Goal: Task Accomplishment & Management: Manage account settings

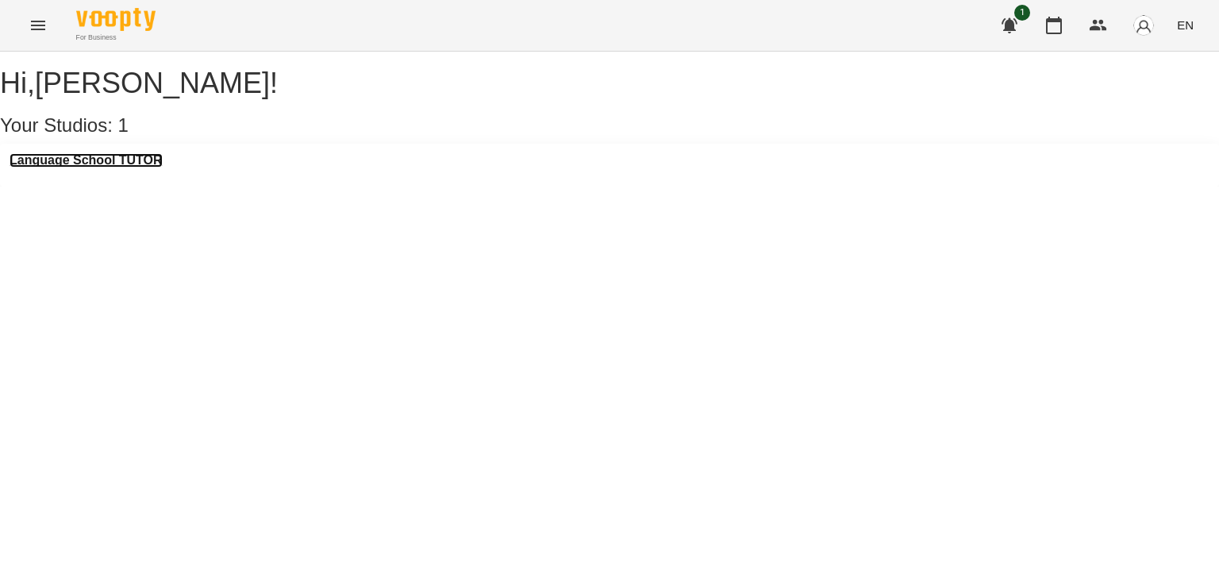
click at [127, 167] on h3 "Language School TUTOR" at bounding box center [86, 160] width 153 height 14
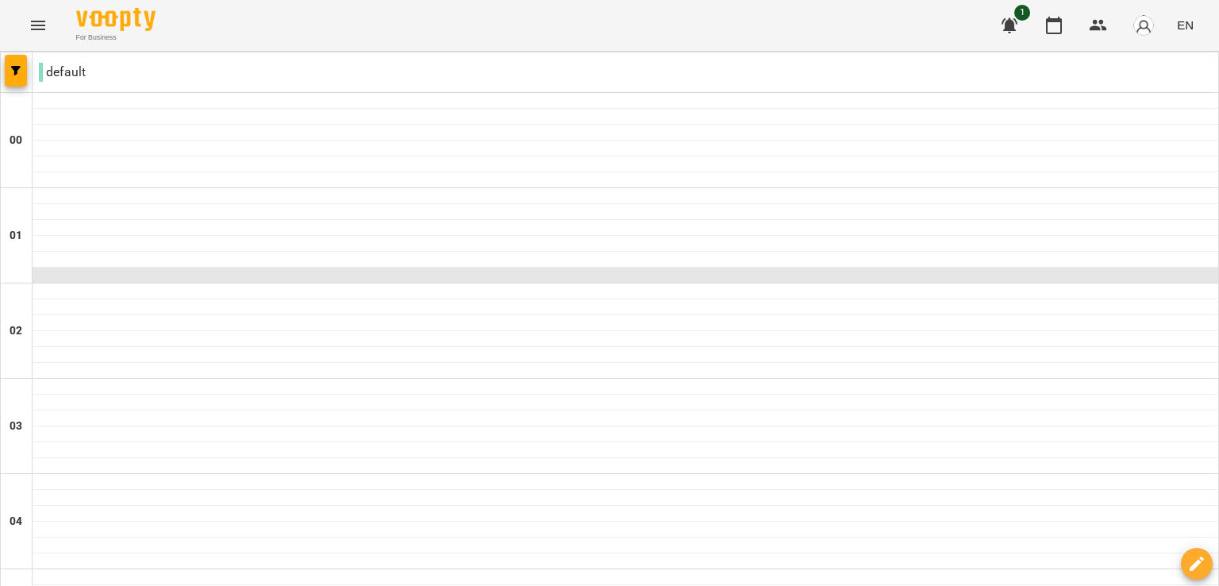
scroll to position [1050, 0]
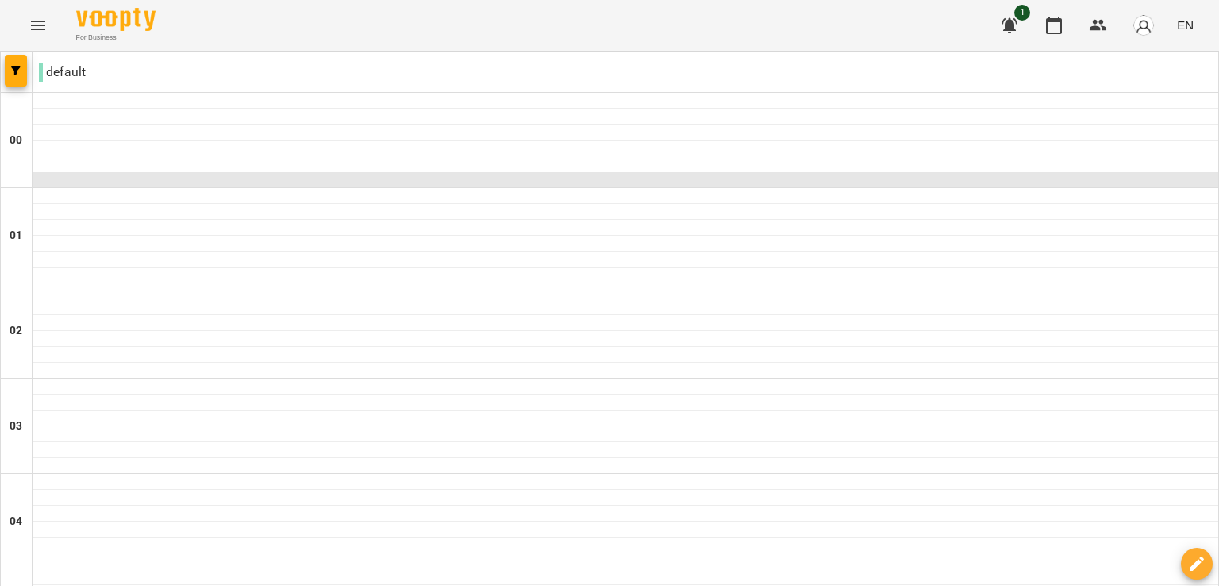
scroll to position [1063, 0]
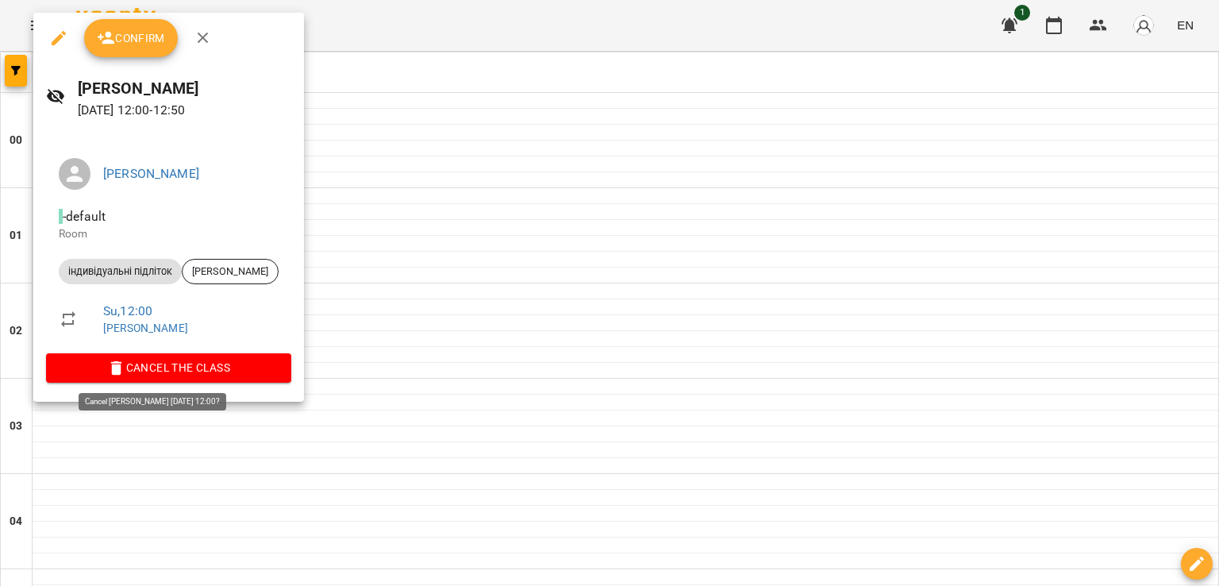
click at [208, 363] on span "Cancel the class" at bounding box center [169, 367] width 220 height 19
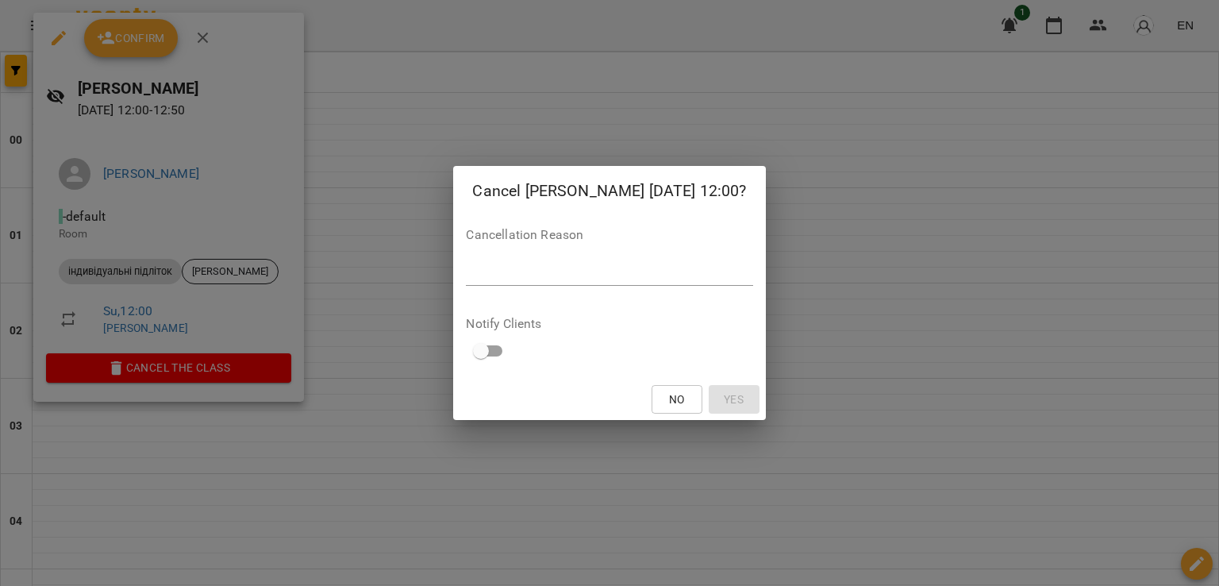
click at [572, 274] on textarea at bounding box center [609, 272] width 287 height 15
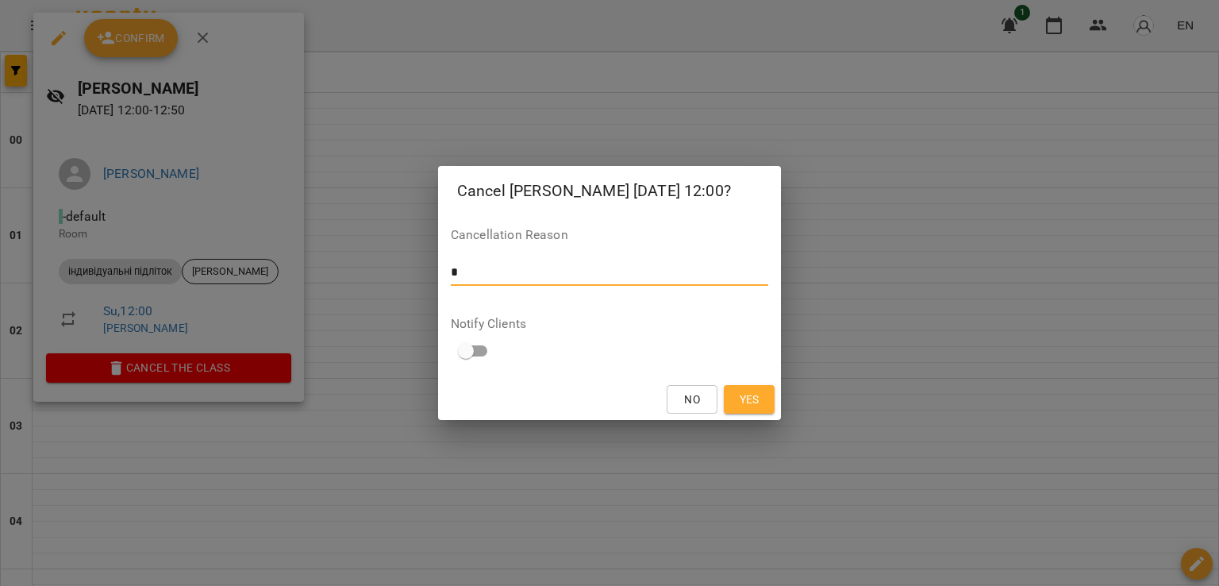
click at [742, 406] on span "Yes" at bounding box center [750, 399] width 20 height 19
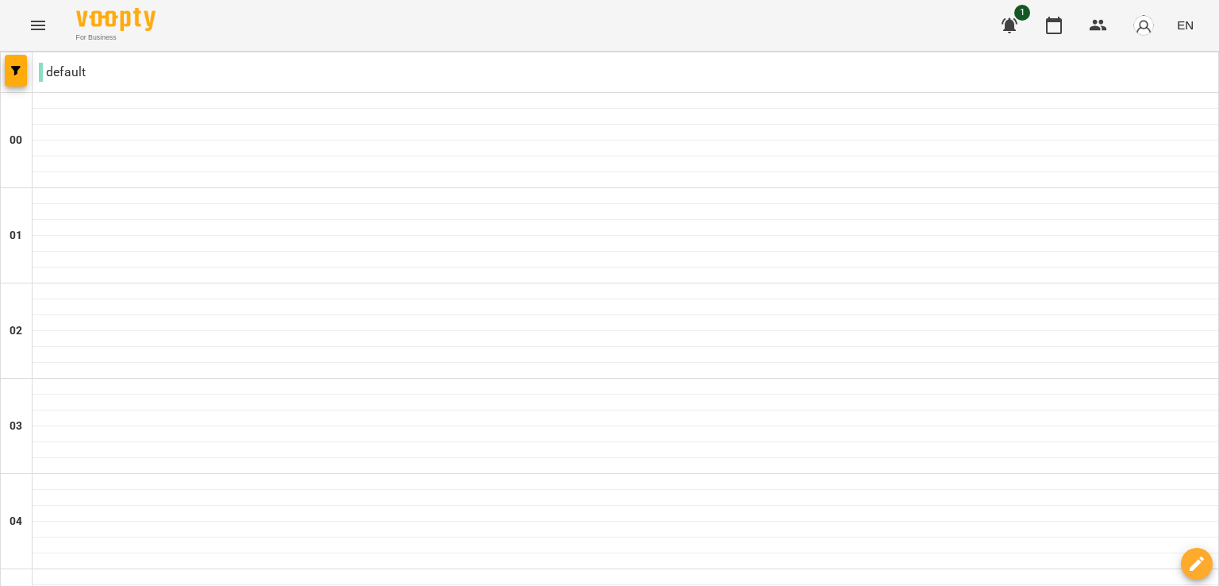
type input "**********"
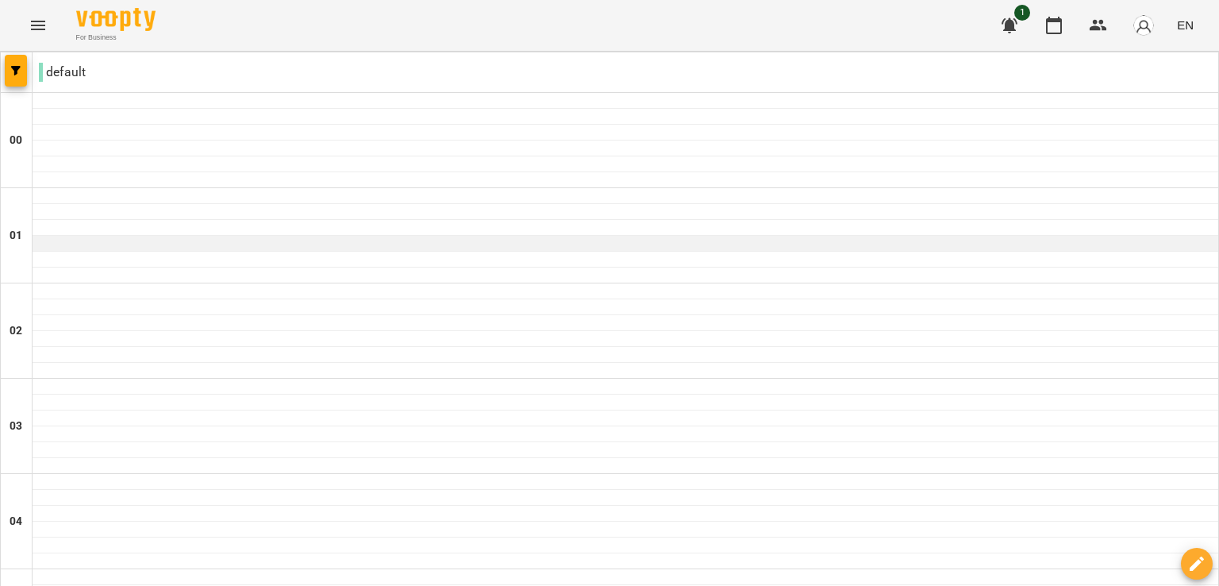
scroll to position [1421, 0]
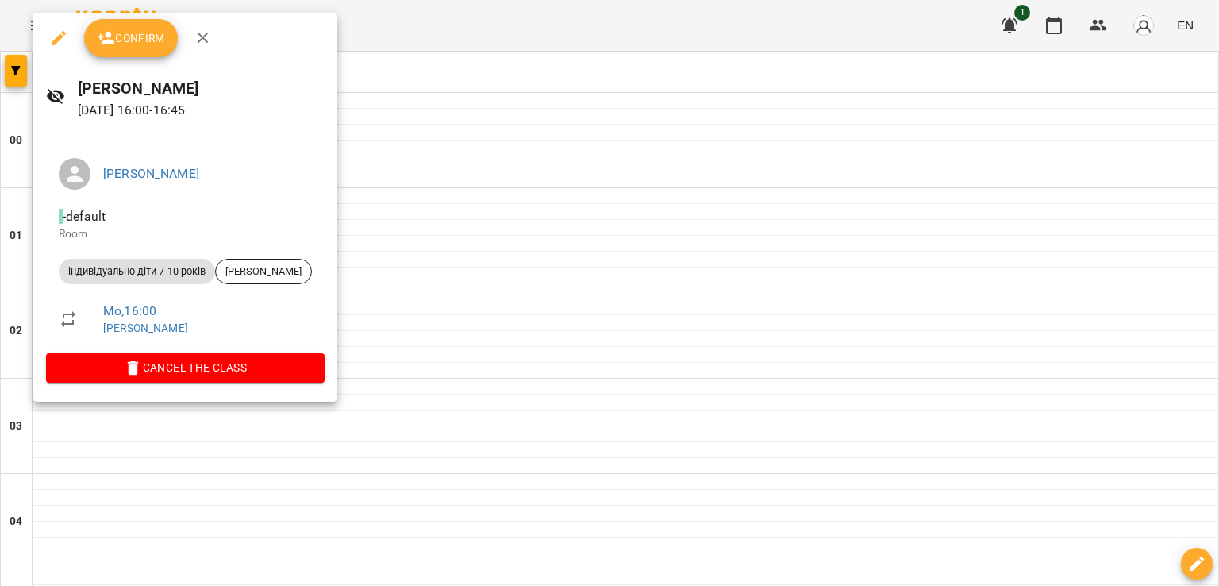
click at [201, 36] on icon "button" at bounding box center [203, 38] width 11 height 11
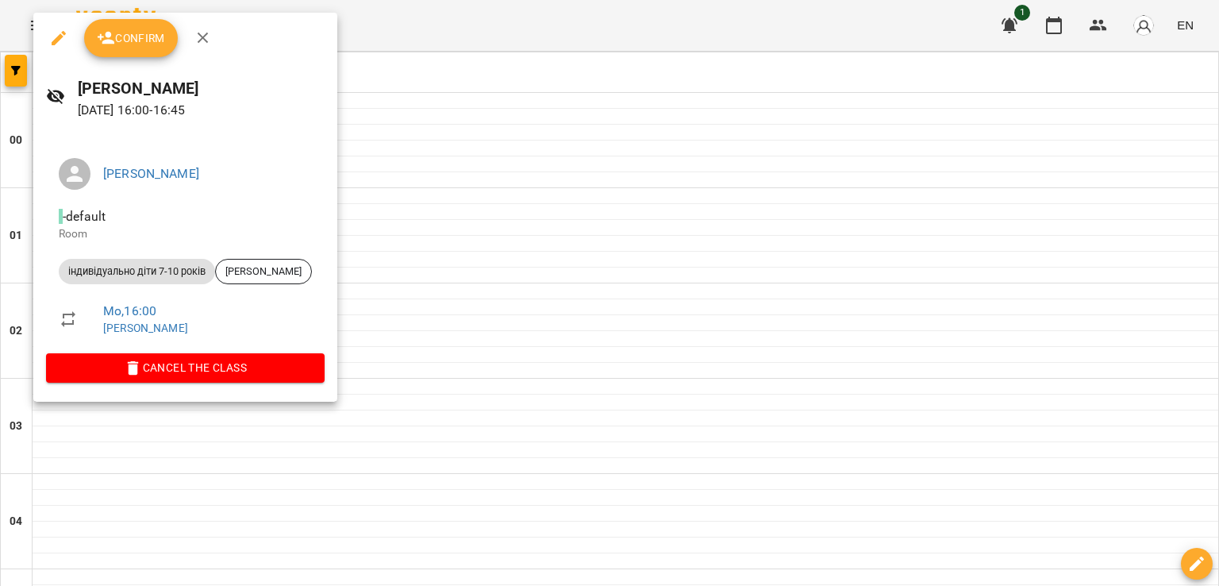
click at [270, 375] on span "Cancel the class" at bounding box center [185, 367] width 253 height 19
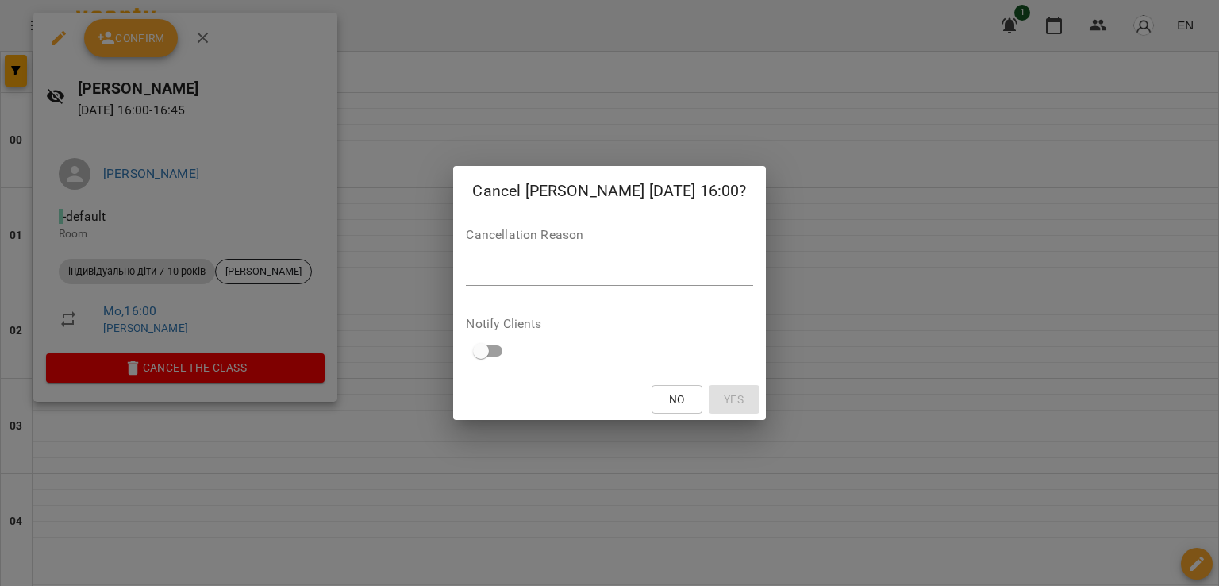
click at [580, 279] on textarea at bounding box center [609, 272] width 287 height 15
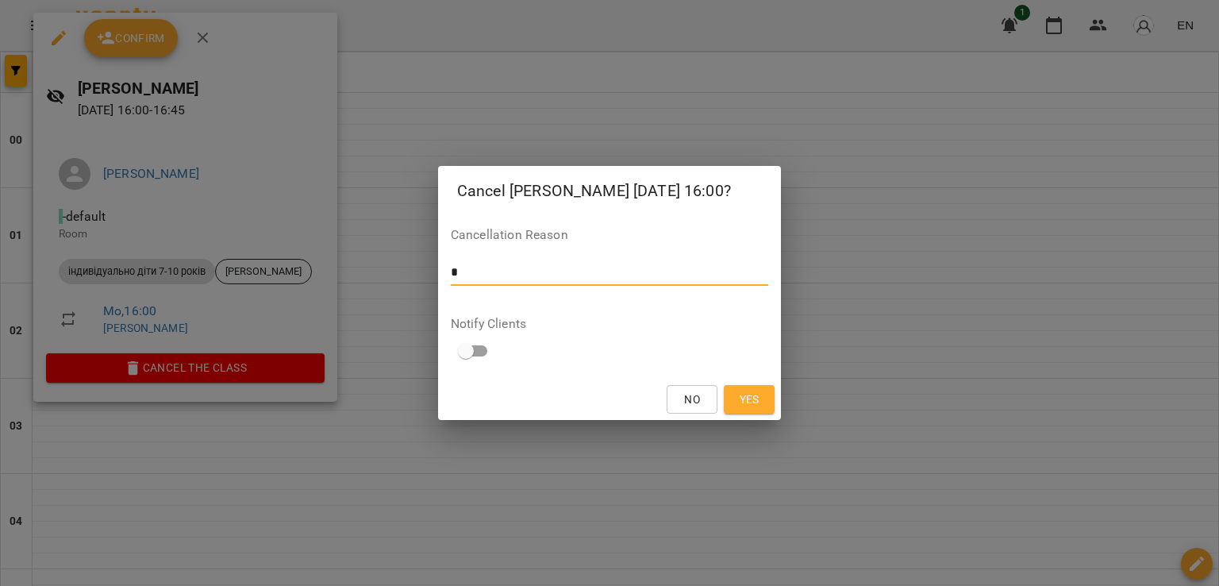
click at [740, 412] on button "Yes" at bounding box center [749, 399] width 51 height 29
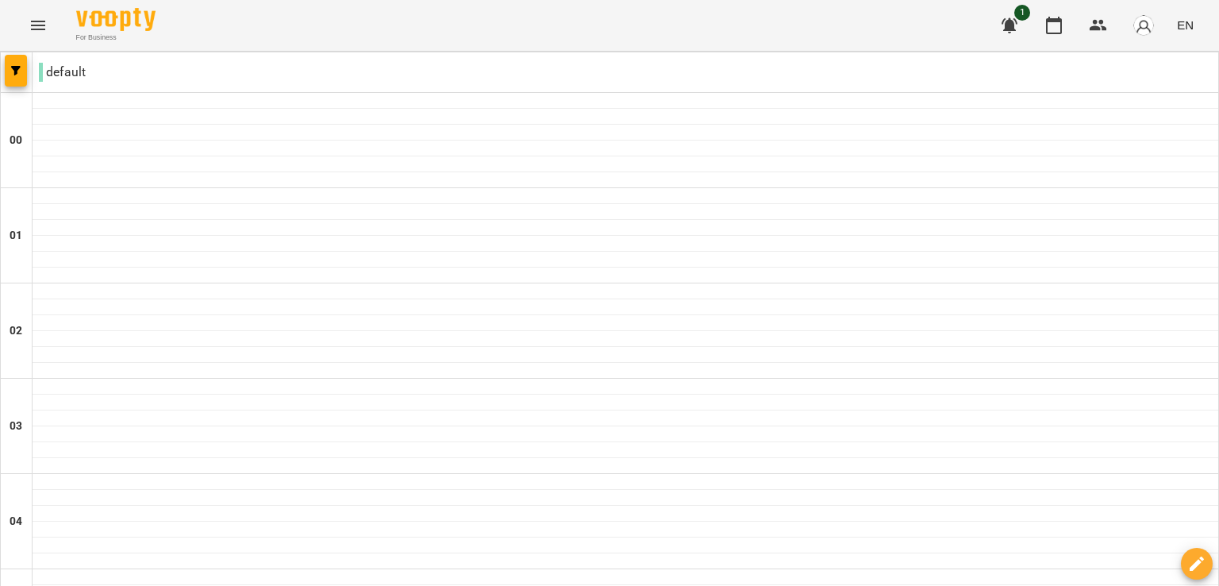
scroll to position [1803, 0]
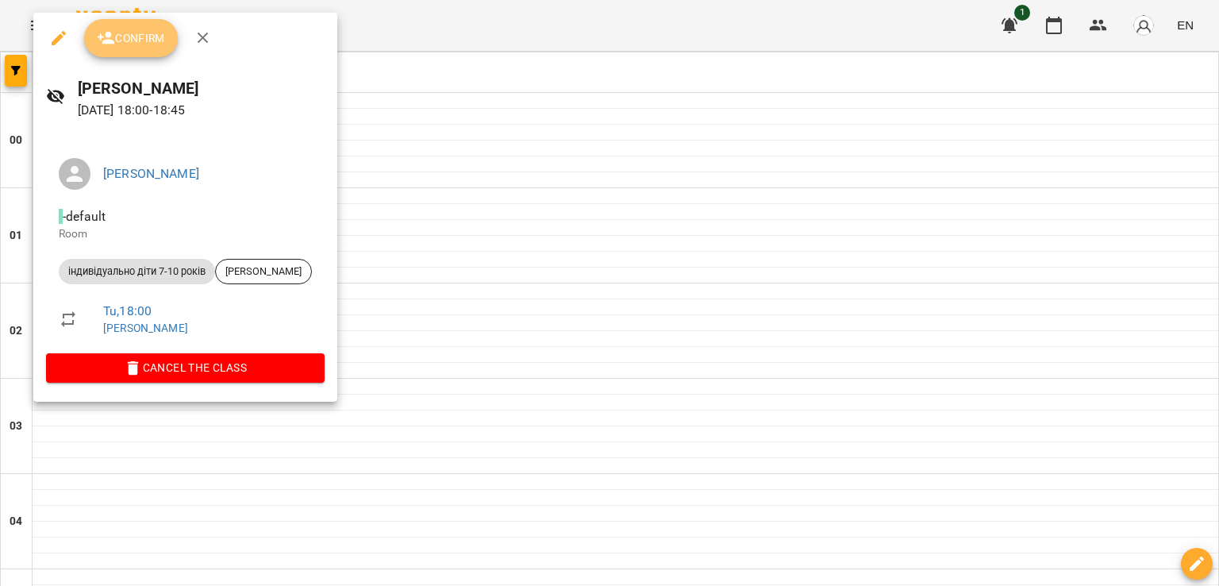
click at [121, 39] on span "Confirm" at bounding box center [131, 38] width 68 height 19
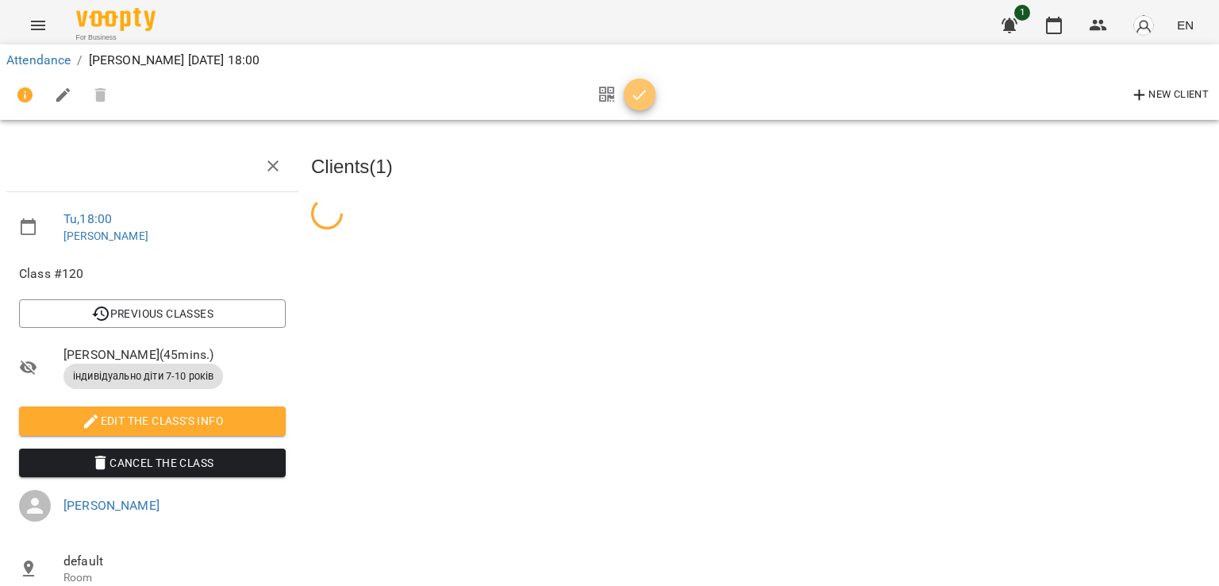
click at [648, 107] on button "button" at bounding box center [640, 95] width 32 height 32
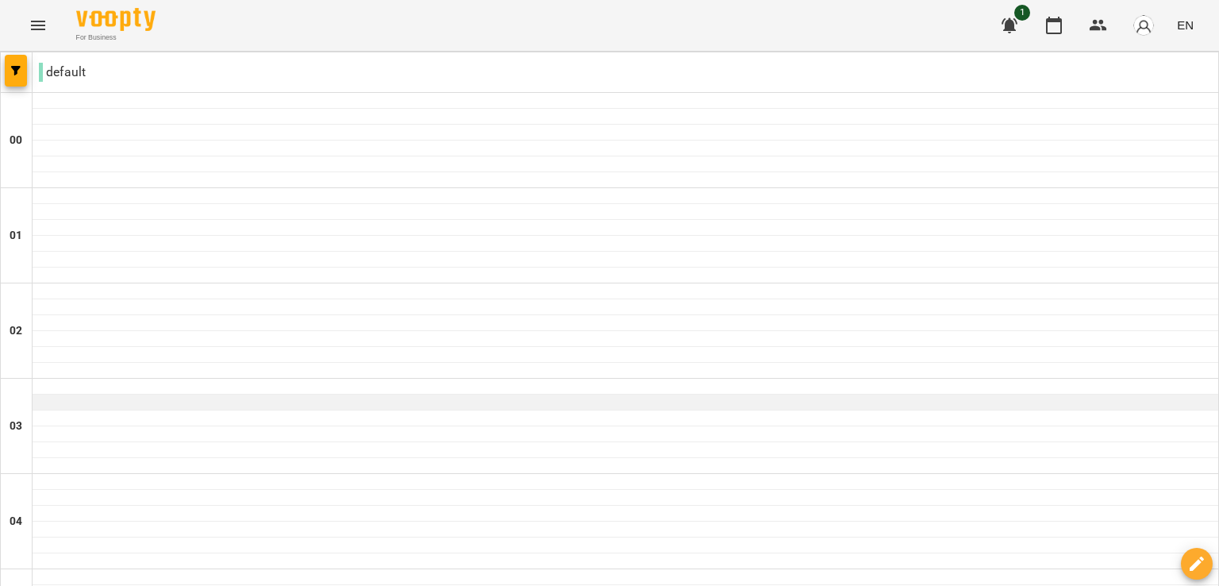
scroll to position [1803, 0]
